Goal: Navigation & Orientation: Find specific page/section

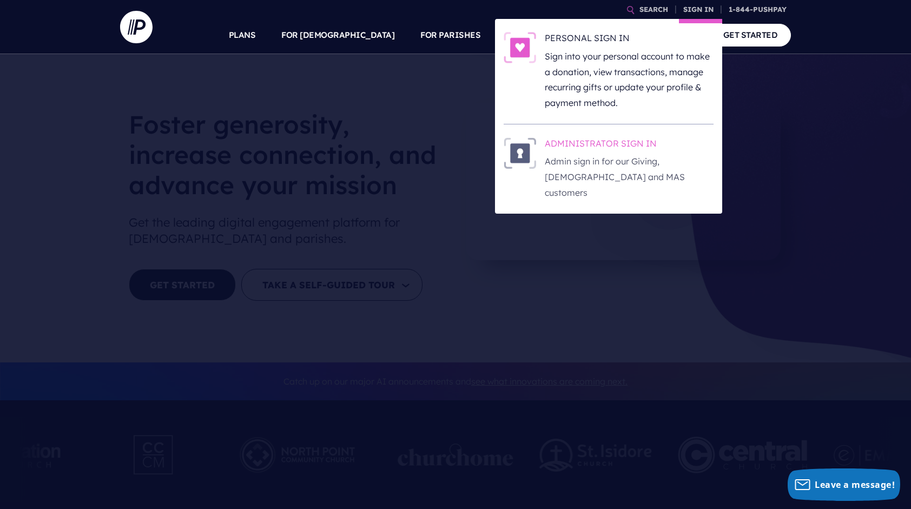
click at [617, 169] on p "Admin sign in for our Giving, [DEMOGRAPHIC_DATA] and MAS customers" at bounding box center [629, 177] width 169 height 47
click at [644, 146] on h6 "ADMINISTRATOR SIGN IN" at bounding box center [629, 145] width 169 height 16
click at [607, 144] on h6 "ADMINISTRATOR SIGN IN" at bounding box center [629, 145] width 169 height 16
click at [603, 149] on h6 "ADMINISTRATOR SIGN IN" at bounding box center [629, 145] width 169 height 16
